Goal: Navigation & Orientation: Understand site structure

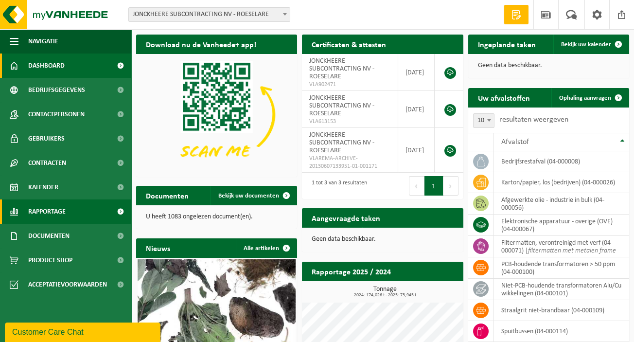
click at [48, 214] on span "Rapportage" at bounding box center [46, 211] width 37 height 24
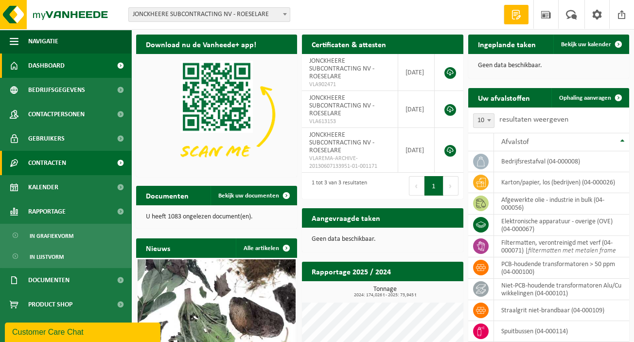
click at [73, 156] on link "Contracten" at bounding box center [65, 163] width 131 height 24
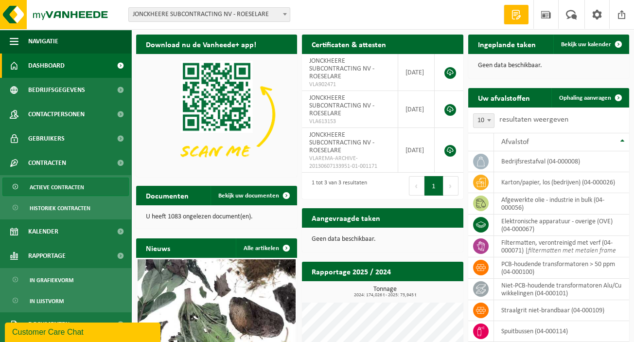
click at [87, 183] on link "Actieve contracten" at bounding box center [65, 187] width 126 height 18
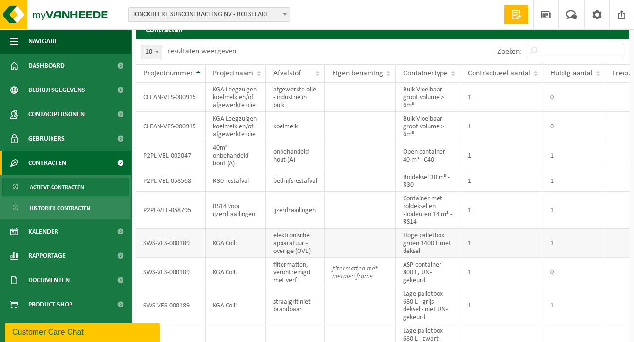
scroll to position [101, 0]
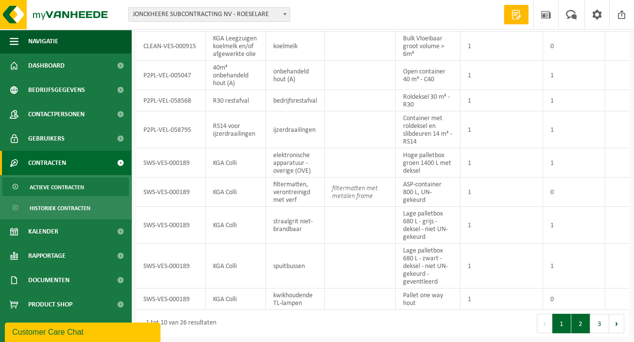
click at [575, 324] on button "2" at bounding box center [580, 323] width 19 height 19
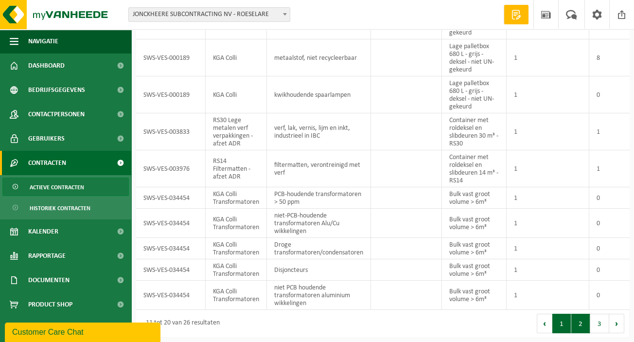
click at [556, 325] on button "1" at bounding box center [561, 323] width 19 height 19
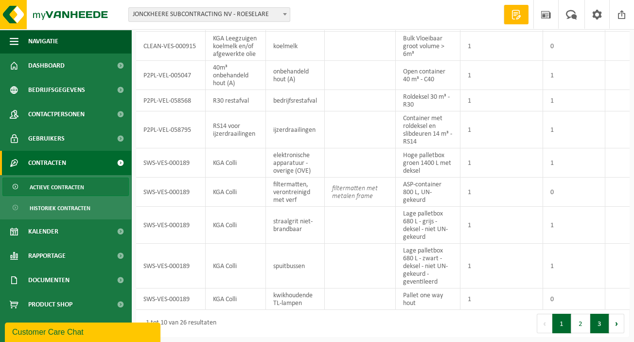
click at [604, 326] on button "3" at bounding box center [599, 323] width 19 height 19
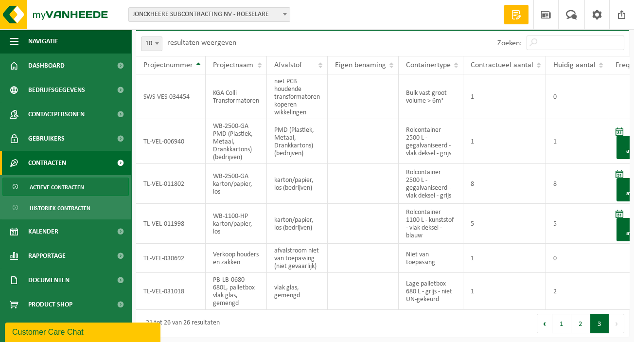
scroll to position [29, 0]
click at [603, 326] on button "3" at bounding box center [599, 323] width 19 height 19
click at [546, 326] on button "Vorige" at bounding box center [545, 323] width 16 height 19
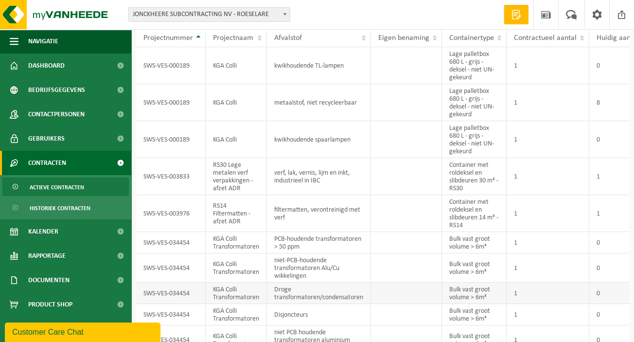
scroll to position [0, 0]
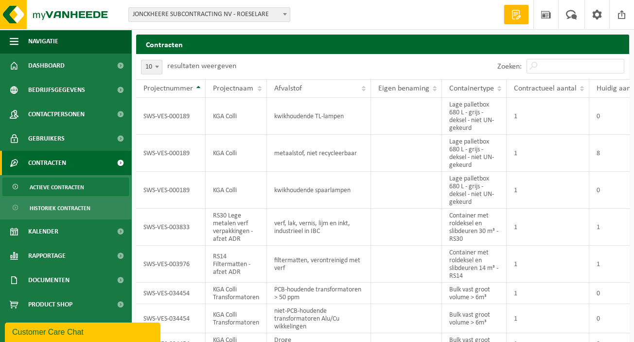
click at [56, 184] on span "Actieve contracten" at bounding box center [57, 187] width 54 height 18
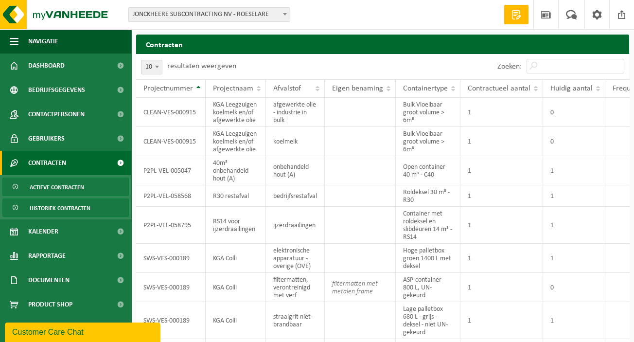
click at [66, 199] on span "Historiek contracten" at bounding box center [60, 208] width 61 height 18
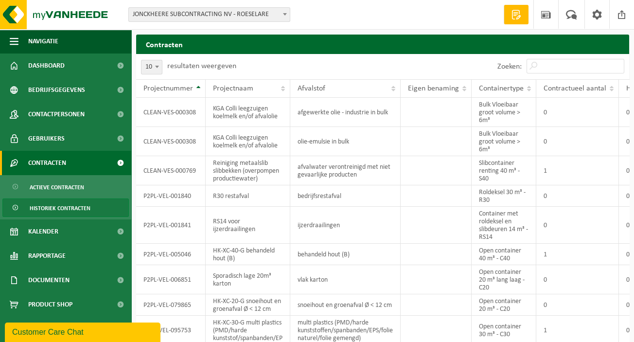
click at [45, 156] on span "Contracten" at bounding box center [47, 163] width 38 height 24
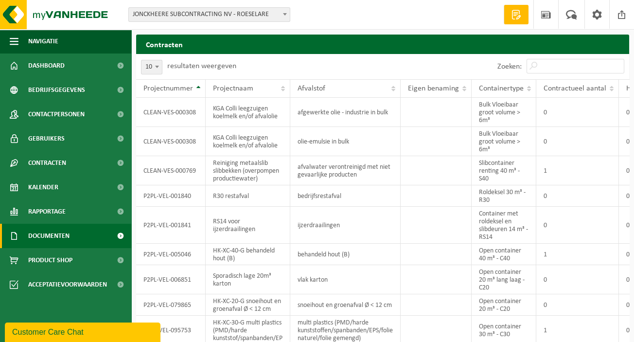
click at [64, 236] on span "Documenten" at bounding box center [48, 236] width 41 height 24
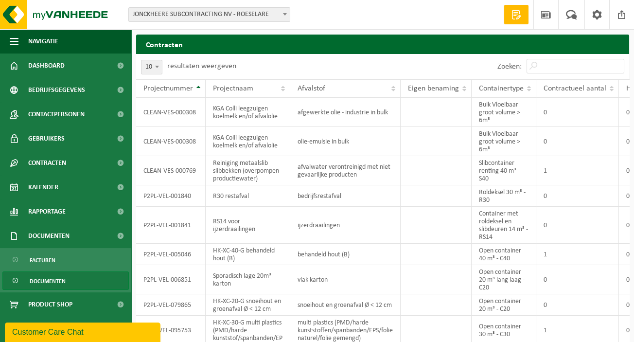
click at [56, 284] on span "Documenten" at bounding box center [48, 281] width 36 height 18
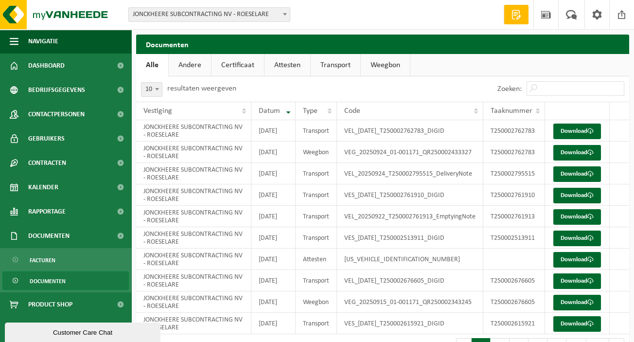
click at [190, 67] on link "Andere" at bounding box center [190, 65] width 42 height 22
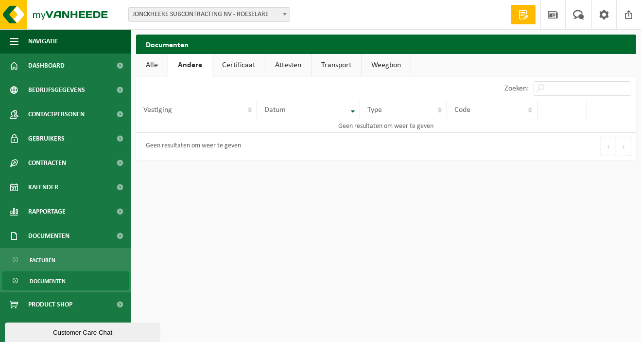
click at [238, 67] on link "Certificaat" at bounding box center [239, 65] width 53 height 22
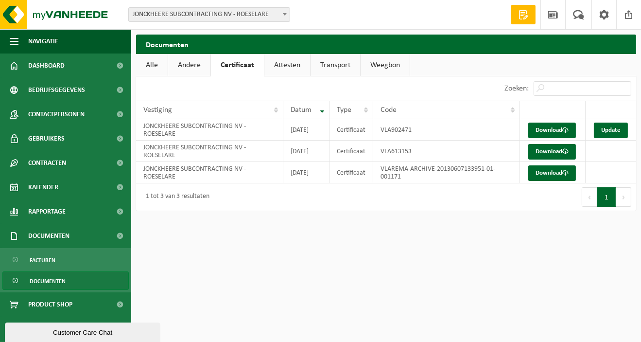
click at [304, 72] on link "Attesten" at bounding box center [288, 65] width 46 height 22
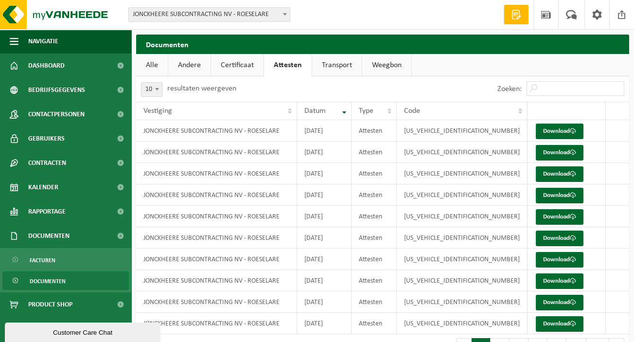
click at [338, 66] on link "Transport" at bounding box center [337, 65] width 50 height 22
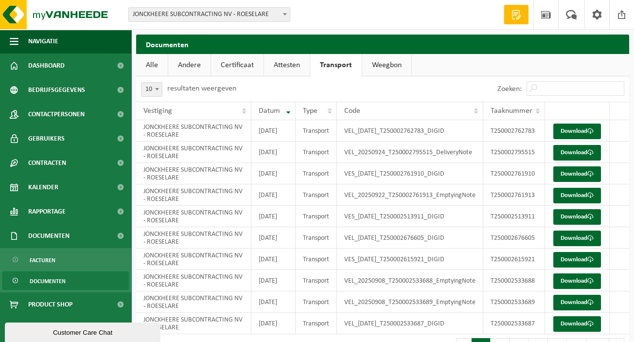
drag, startPoint x: 386, startPoint y: 67, endPoint x: 378, endPoint y: 68, distance: 7.8
click at [385, 67] on link "Weegbon" at bounding box center [386, 65] width 49 height 22
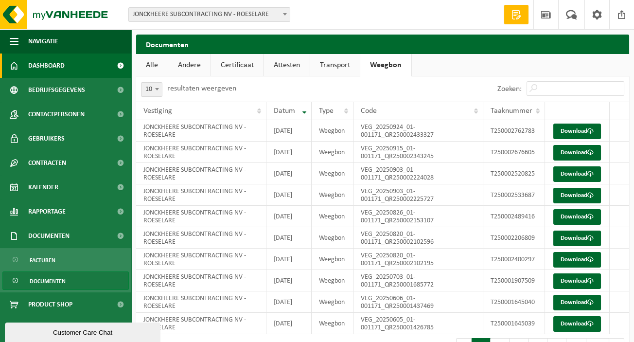
click at [65, 60] on link "Dashboard" at bounding box center [65, 65] width 131 height 24
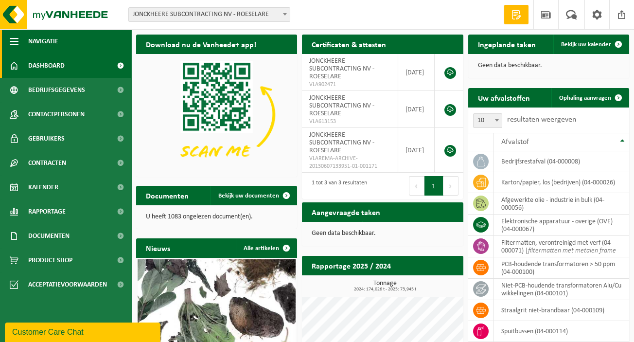
click at [51, 44] on span "Navigatie" at bounding box center [43, 41] width 30 height 24
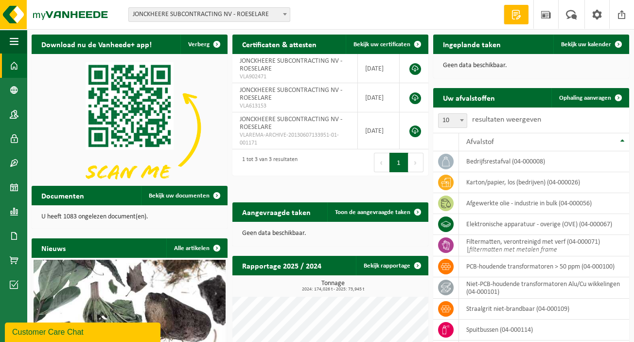
click at [18, 67] on span at bounding box center [14, 65] width 9 height 24
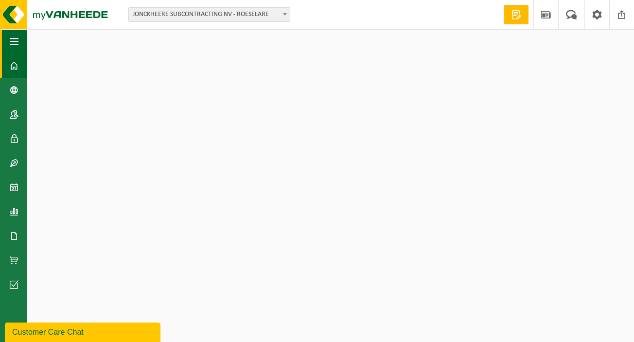
click at [21, 40] on button "Navigatie" at bounding box center [13, 41] width 27 height 24
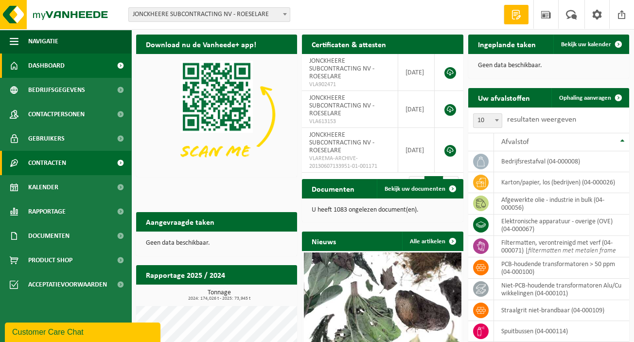
click at [121, 165] on span at bounding box center [120, 163] width 22 height 24
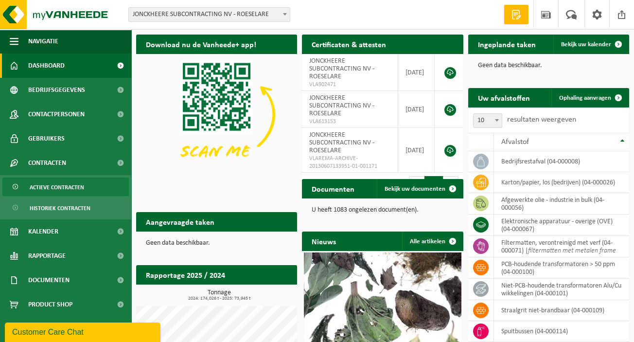
click at [75, 187] on span "Actieve contracten" at bounding box center [57, 187] width 54 height 18
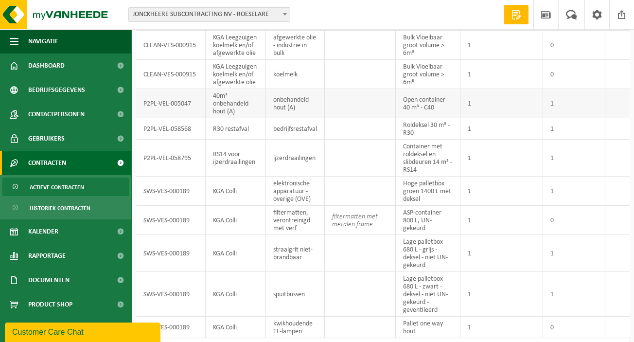
scroll to position [101, 0]
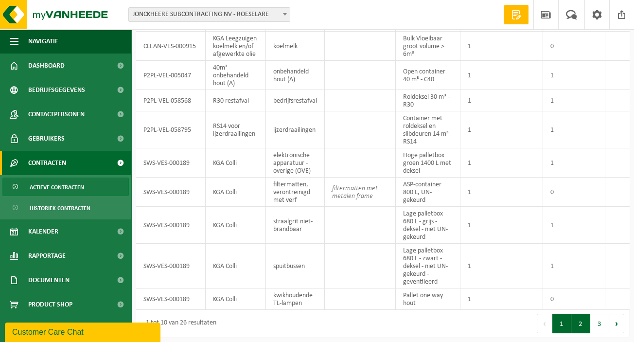
click at [586, 323] on button "2" at bounding box center [580, 323] width 19 height 19
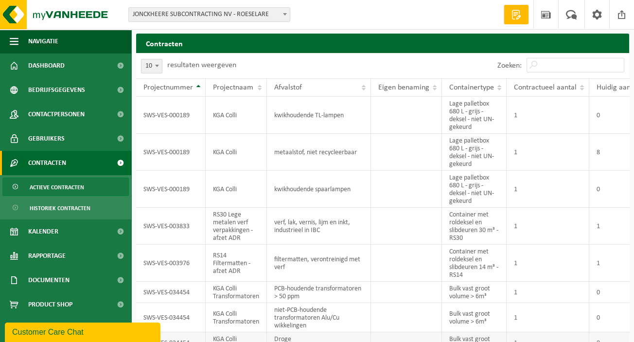
scroll to position [0, 0]
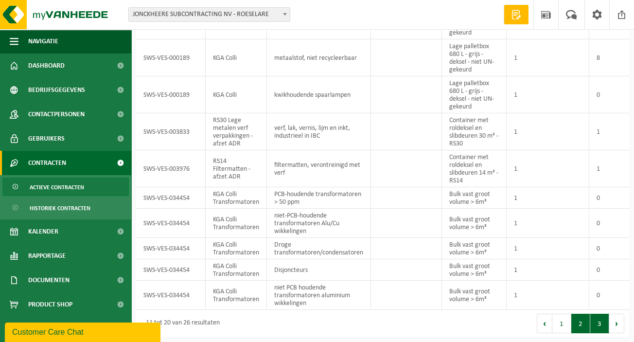
click at [594, 324] on button "3" at bounding box center [599, 323] width 19 height 19
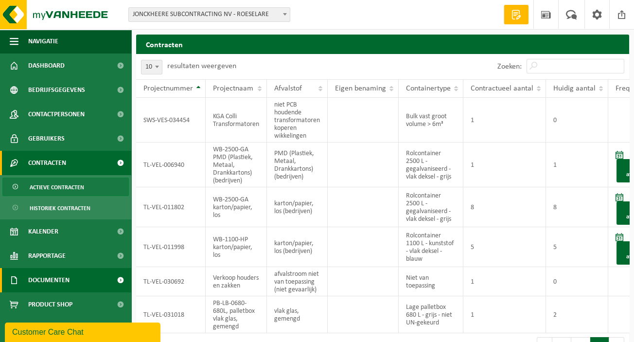
click at [71, 271] on link "Documenten" at bounding box center [65, 280] width 131 height 24
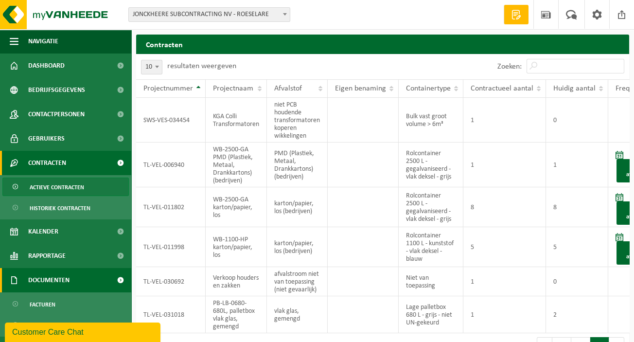
click at [63, 282] on span "Documenten" at bounding box center [48, 280] width 41 height 24
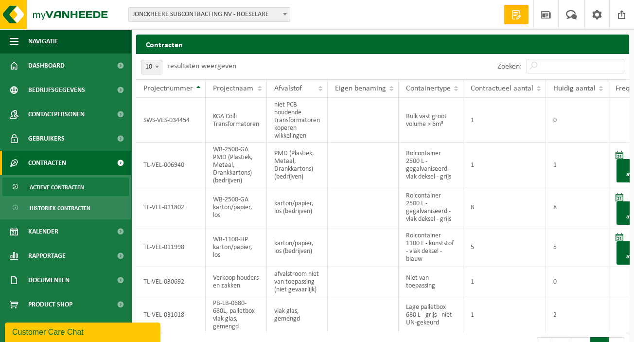
click at [67, 187] on span "Actieve contracten" at bounding box center [57, 187] width 54 height 18
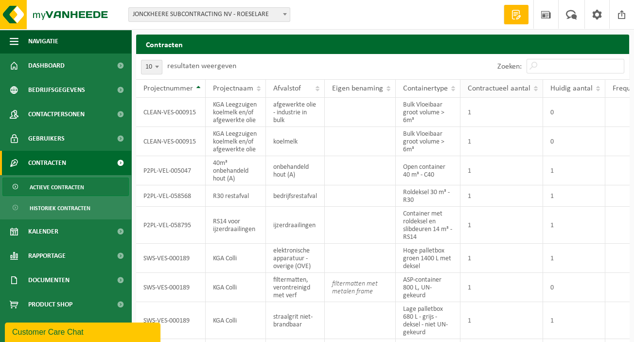
drag, startPoint x: 601, startPoint y: 91, endPoint x: 537, endPoint y: 88, distance: 64.3
click at [537, 88] on tr "Projectnummer Projectnaam Afvalstof Eigen benaming Containertype Contractueel a…" at bounding box center [397, 88] width 523 height 18
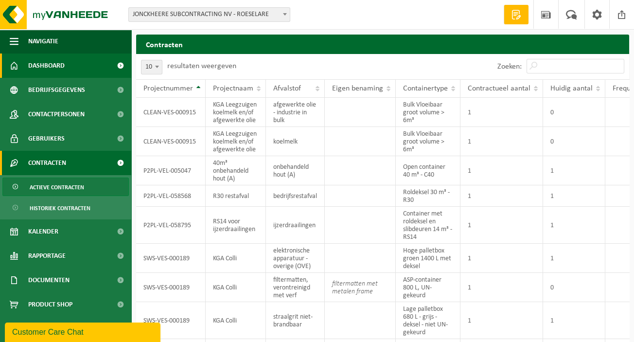
click at [67, 61] on link "Dashboard" at bounding box center [65, 65] width 131 height 24
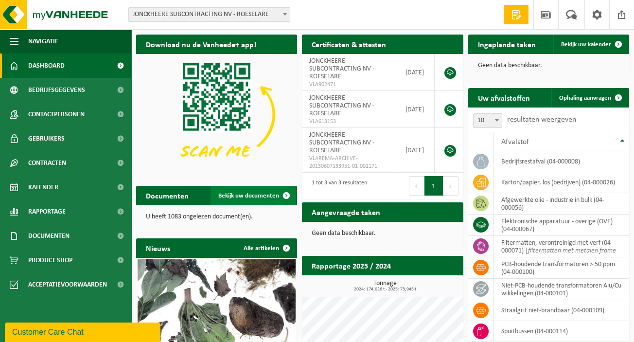
click at [289, 191] on span at bounding box center [286, 195] width 19 height 19
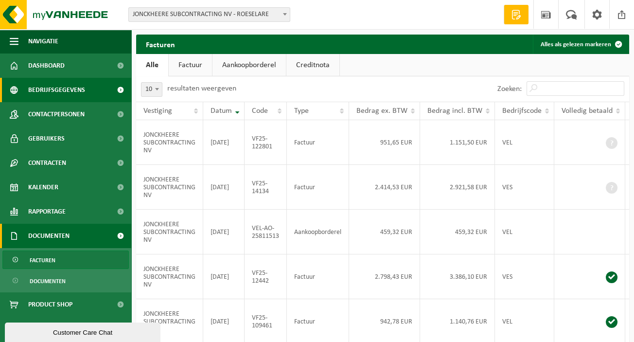
click at [76, 87] on span "Bedrijfsgegevens" at bounding box center [56, 90] width 57 height 24
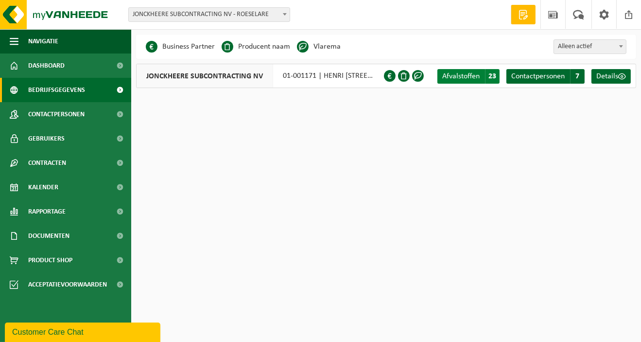
click at [486, 76] on span "23" at bounding box center [492, 76] width 15 height 15
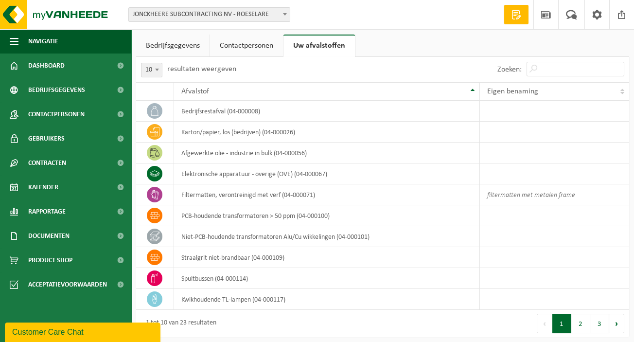
click at [252, 40] on link "Contactpersonen" at bounding box center [246, 46] width 73 height 22
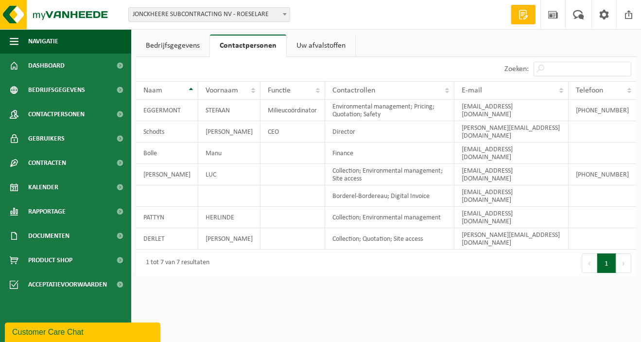
click at [165, 38] on link "Bedrijfsgegevens" at bounding box center [172, 46] width 73 height 22
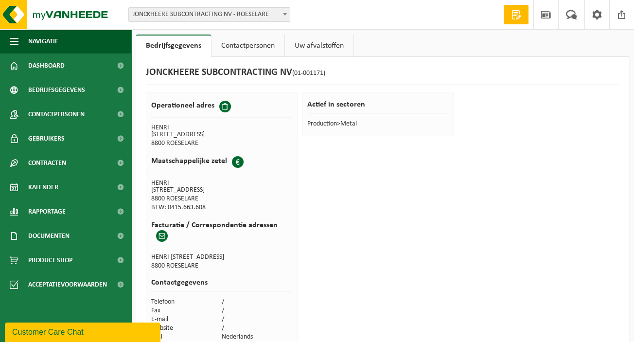
click at [316, 47] on link "Uw afvalstoffen" at bounding box center [319, 46] width 69 height 22
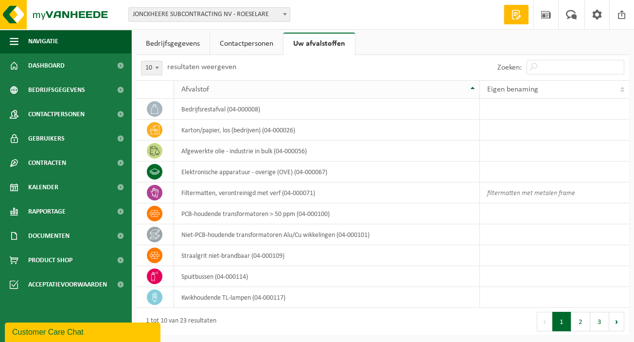
scroll to position [3, 0]
click at [260, 52] on link "Contactpersonen" at bounding box center [246, 43] width 73 height 22
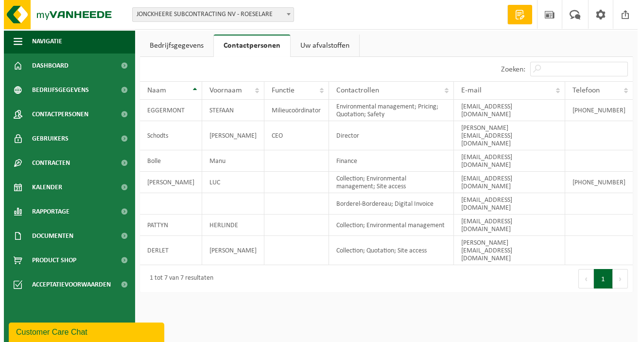
scroll to position [0, 0]
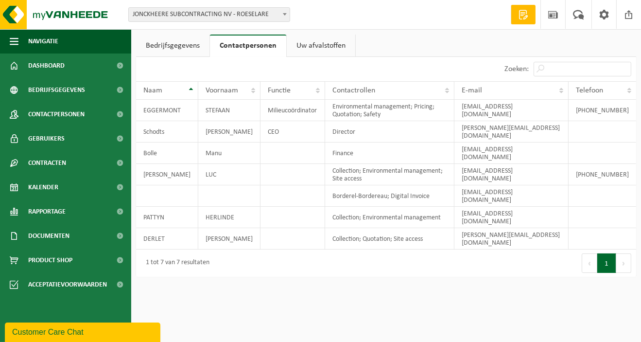
click at [325, 44] on link "Uw afvalstoffen" at bounding box center [321, 46] width 69 height 22
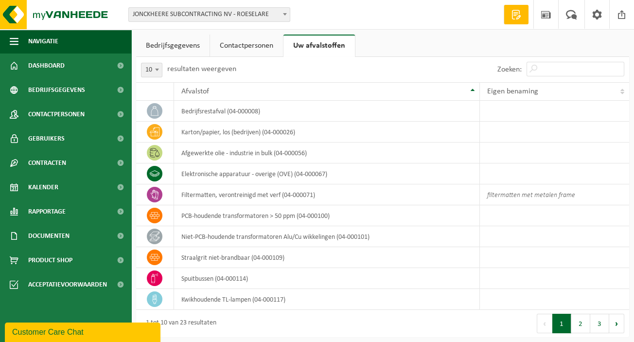
click at [168, 38] on link "Bedrijfsgegevens" at bounding box center [172, 46] width 73 height 22
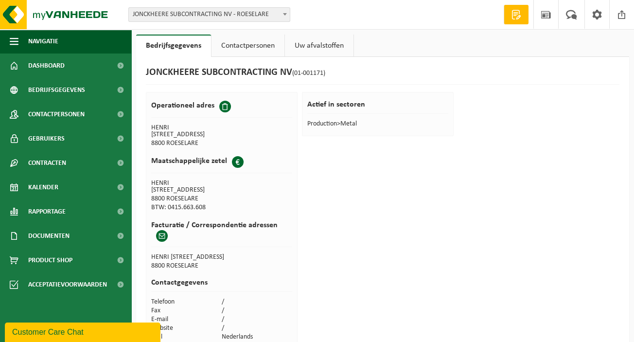
click at [308, 37] on link "Uw afvalstoffen" at bounding box center [319, 46] width 69 height 22
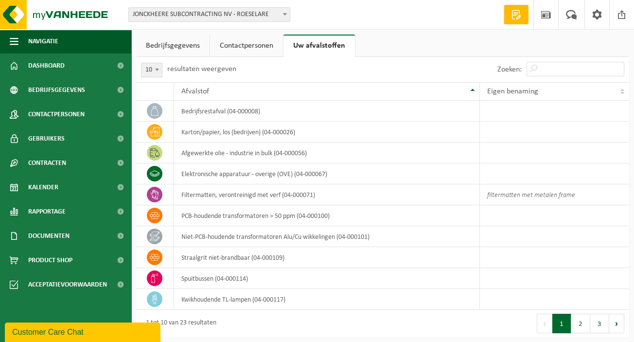
click at [243, 46] on link "Contactpersonen" at bounding box center [246, 46] width 73 height 22
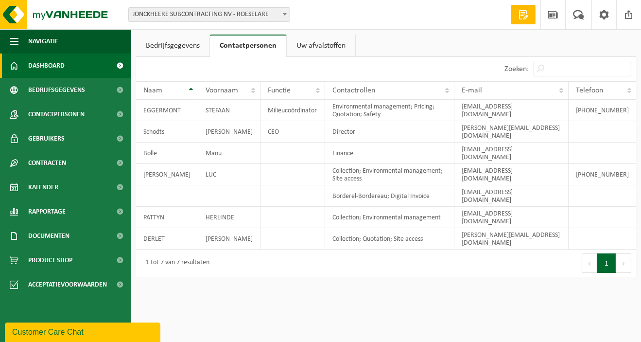
click at [65, 67] on link "Dashboard" at bounding box center [65, 65] width 131 height 24
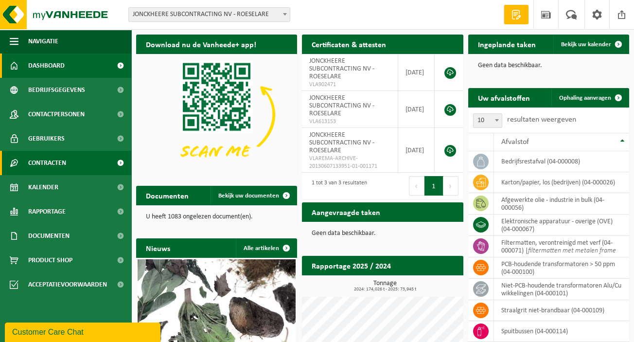
click at [53, 163] on span "Contracten" at bounding box center [47, 163] width 38 height 24
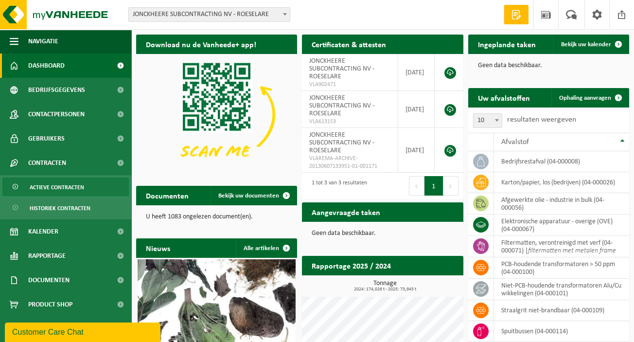
click at [58, 187] on span "Actieve contracten" at bounding box center [57, 187] width 54 height 18
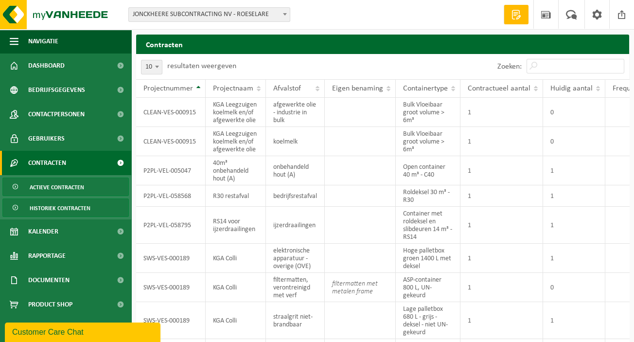
click at [62, 203] on span "Historiek contracten" at bounding box center [60, 208] width 61 height 18
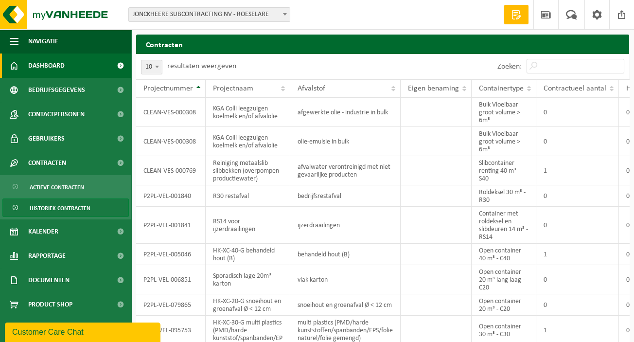
click at [46, 70] on span "Dashboard" at bounding box center [46, 65] width 36 height 24
